Goal: Task Accomplishment & Management: Manage account settings

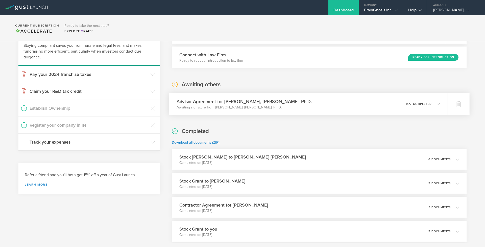
scroll to position [38, 0]
click at [240, 101] on h3 "Advisor Agreement for [PERSON_NAME], [PERSON_NAME], Ph.D." at bounding box center [243, 100] width 135 height 7
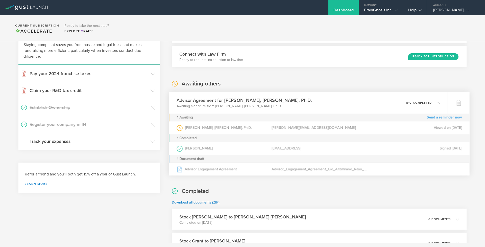
click at [439, 119] on link "Send a reminder now" at bounding box center [443, 117] width 35 height 8
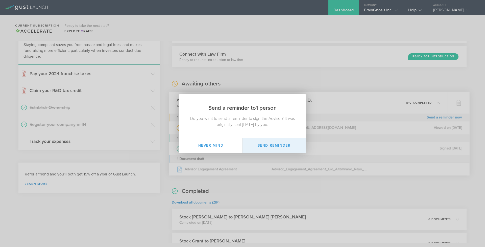
click at [274, 145] on button "Send Reminder" at bounding box center [273, 145] width 63 height 15
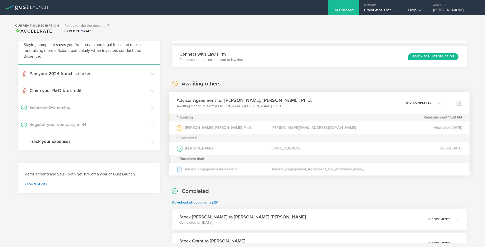
click at [230, 99] on h3 "Advisor Agreement for [PERSON_NAME], [PERSON_NAME], Ph.D." at bounding box center [243, 100] width 135 height 7
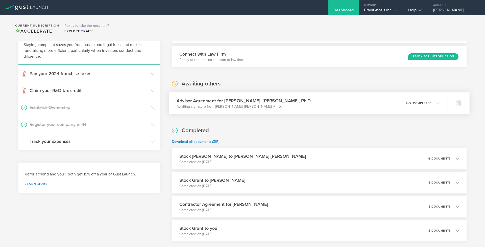
click at [225, 103] on h3 "Advisor Agreement for [PERSON_NAME], [PERSON_NAME], Ph.D." at bounding box center [243, 100] width 135 height 7
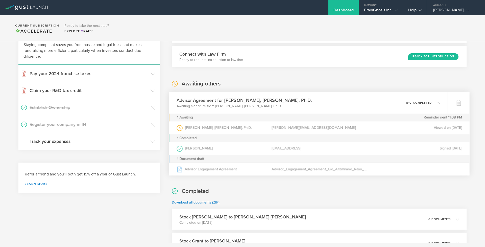
click at [208, 127] on div "[PERSON_NAME], [PERSON_NAME], Ph.D. (as )" at bounding box center [223, 127] width 95 height 13
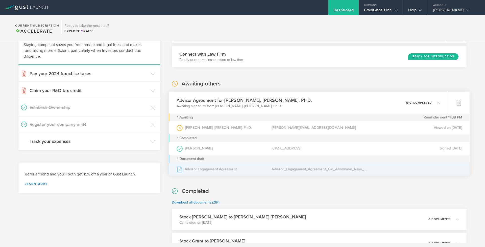
click at [196, 169] on div "Advisor Engagement Agreement" at bounding box center [223, 169] width 95 height 13
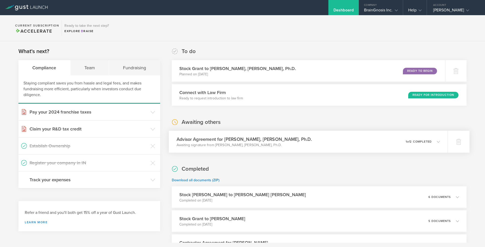
scroll to position [0, 0]
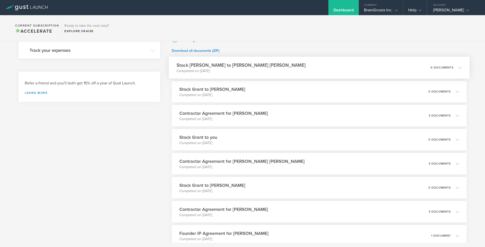
scroll to position [129, 0]
click at [311, 64] on div "Stock Grant to [PERSON_NAME] [PERSON_NAME] Completed on [DATE] 6 documents" at bounding box center [319, 67] width 301 height 22
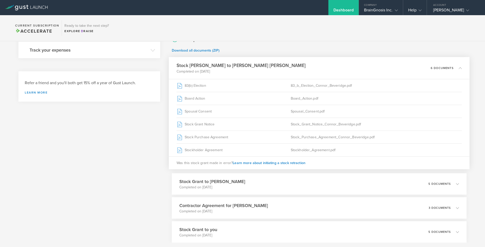
click at [311, 64] on div "Stock Grant to [PERSON_NAME] [PERSON_NAME] Completed on [DATE] 6 documents" at bounding box center [319, 68] width 301 height 22
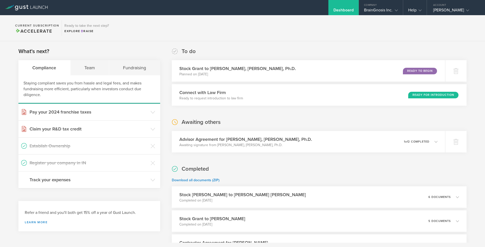
scroll to position [0, 0]
